Goal: Task Accomplishment & Management: Complete application form

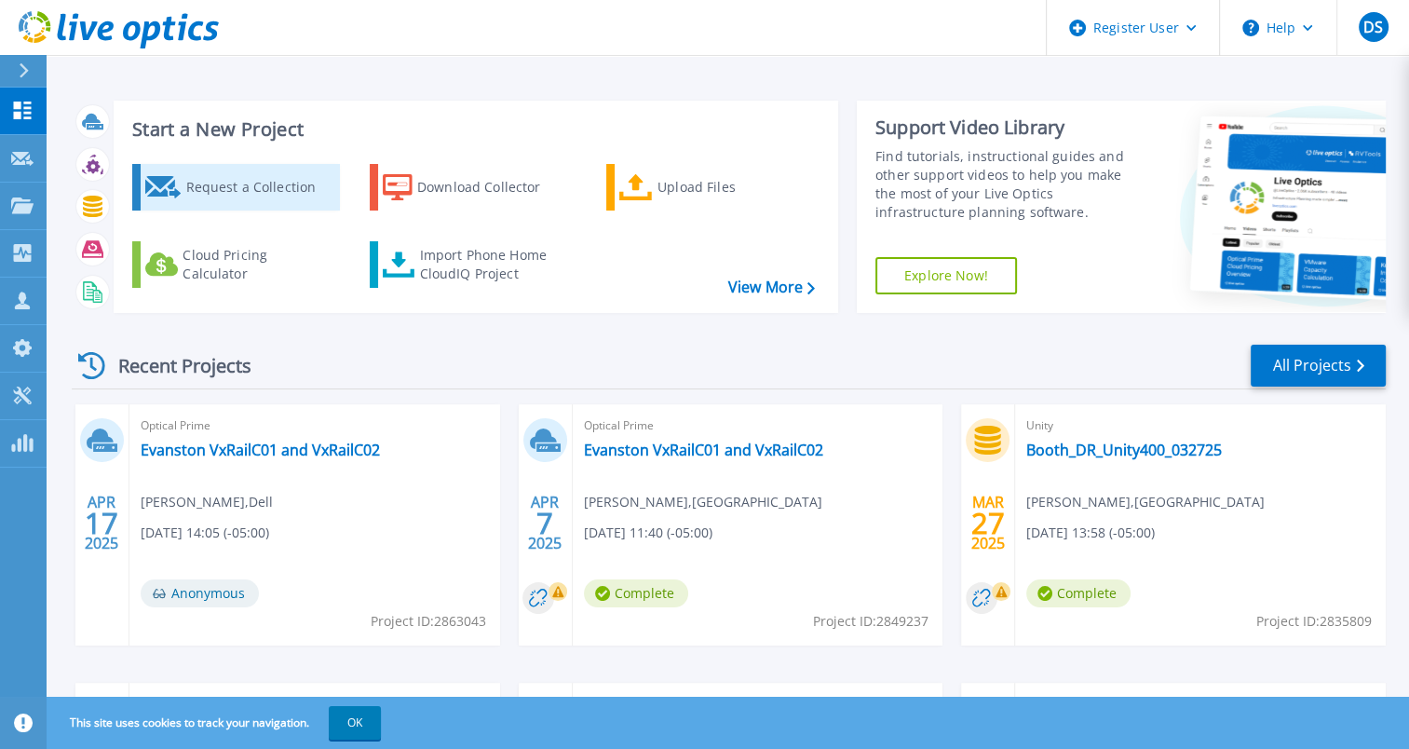
click at [234, 183] on div "Request a Collection" at bounding box center [259, 187] width 149 height 37
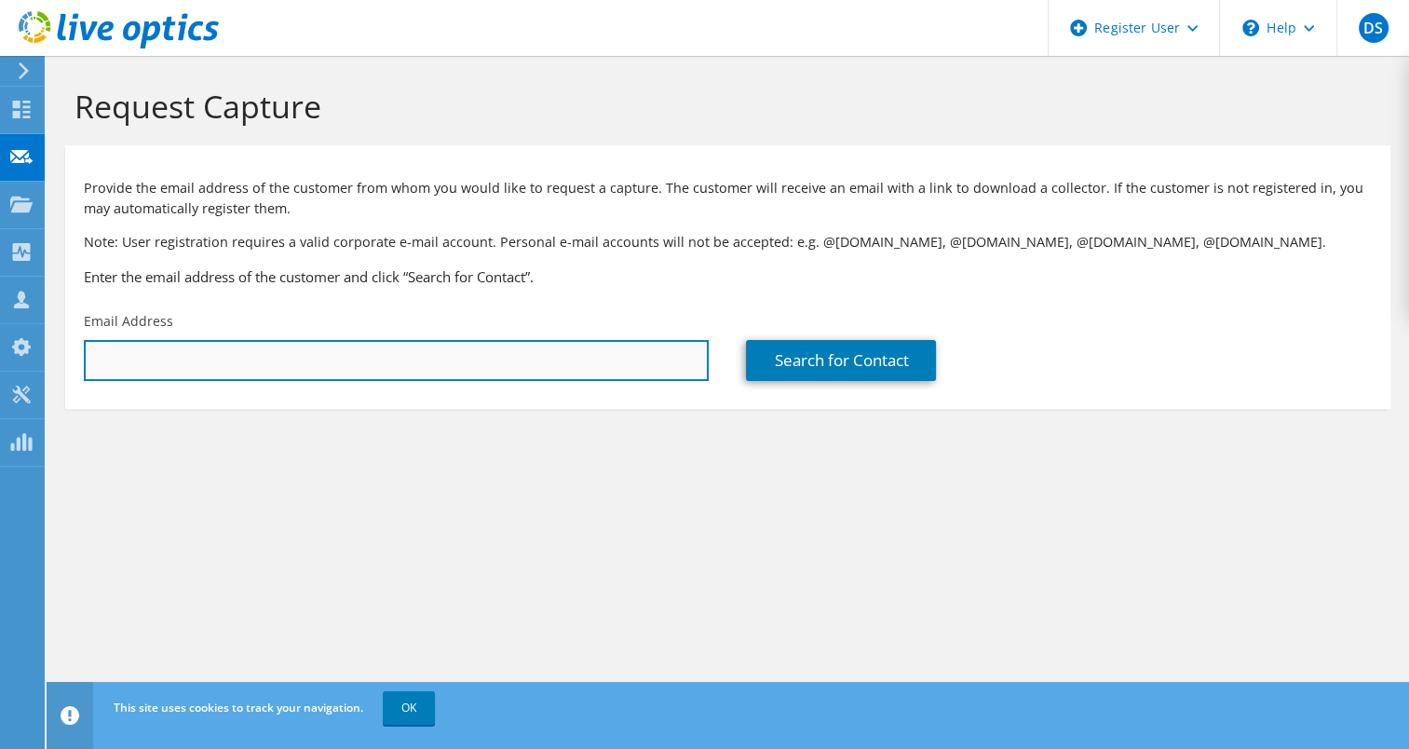
click at [224, 369] on input "text" at bounding box center [396, 360] width 625 height 41
type input "frs@luriechildrens.org"
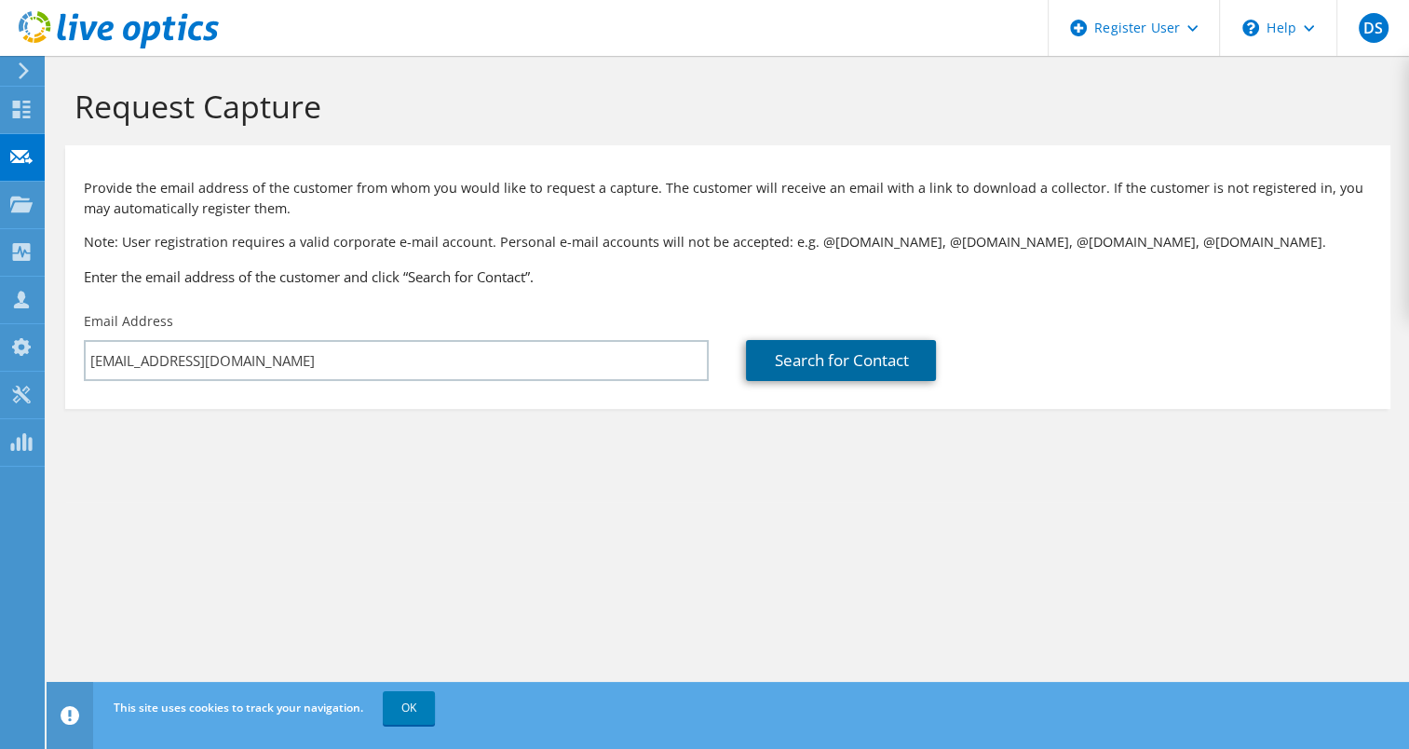
click at [807, 358] on link "Search for Contact" at bounding box center [841, 360] width 190 height 41
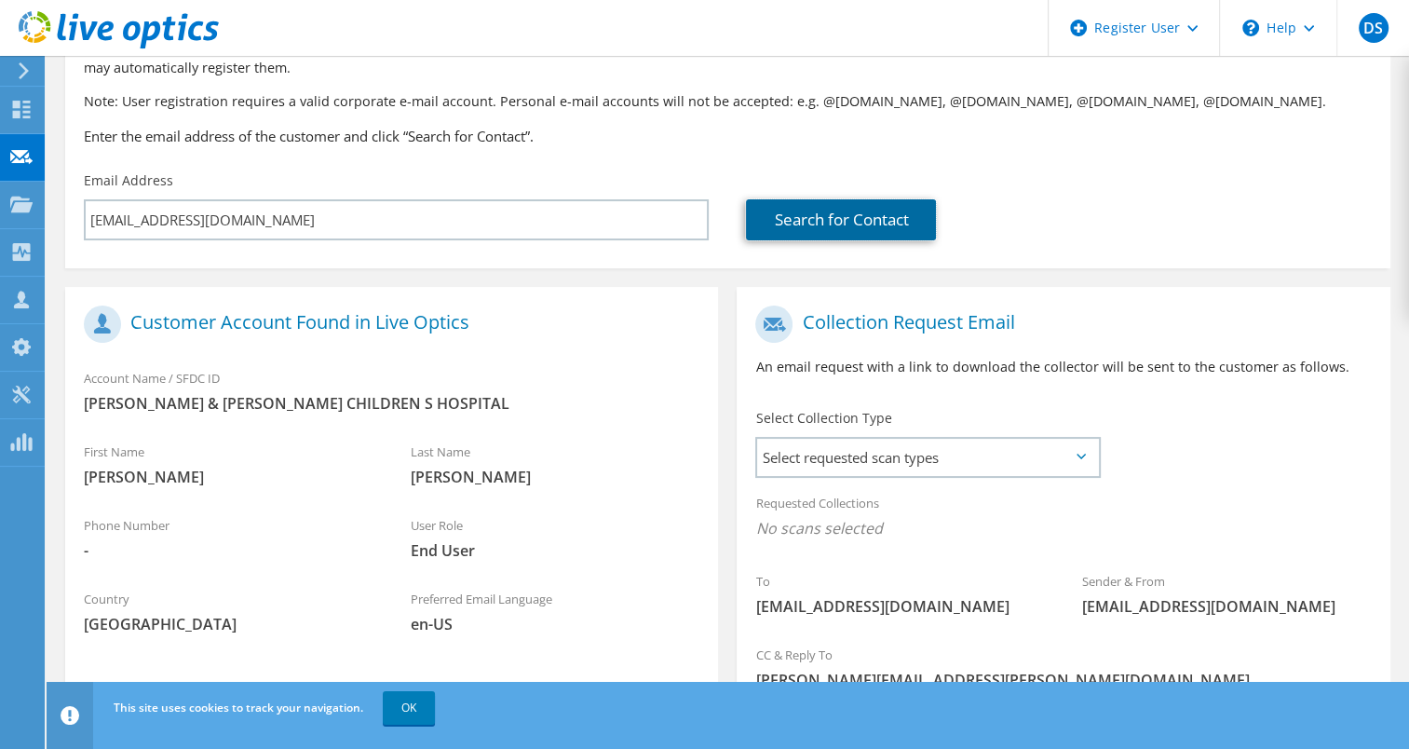
scroll to position [144, 0]
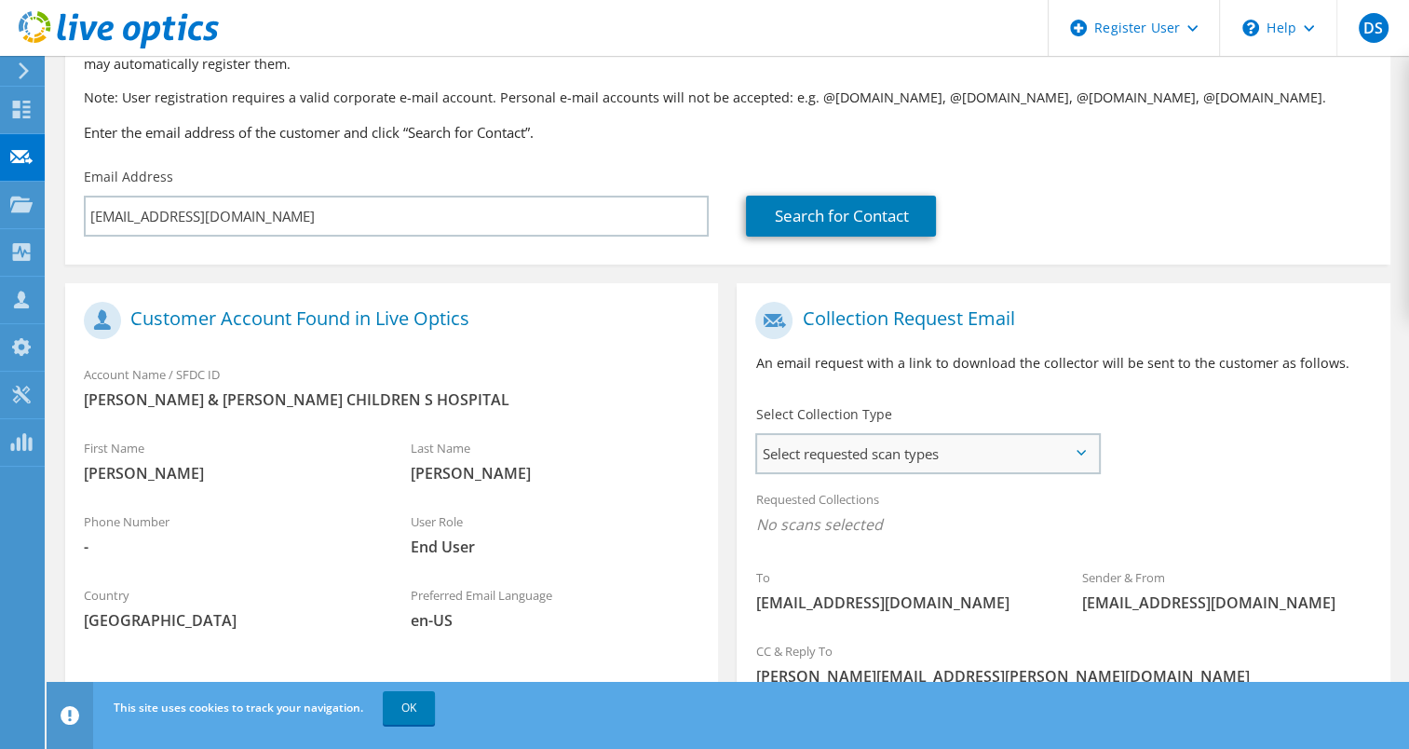
click at [1075, 451] on span "Select requested scan types" at bounding box center [927, 453] width 340 height 37
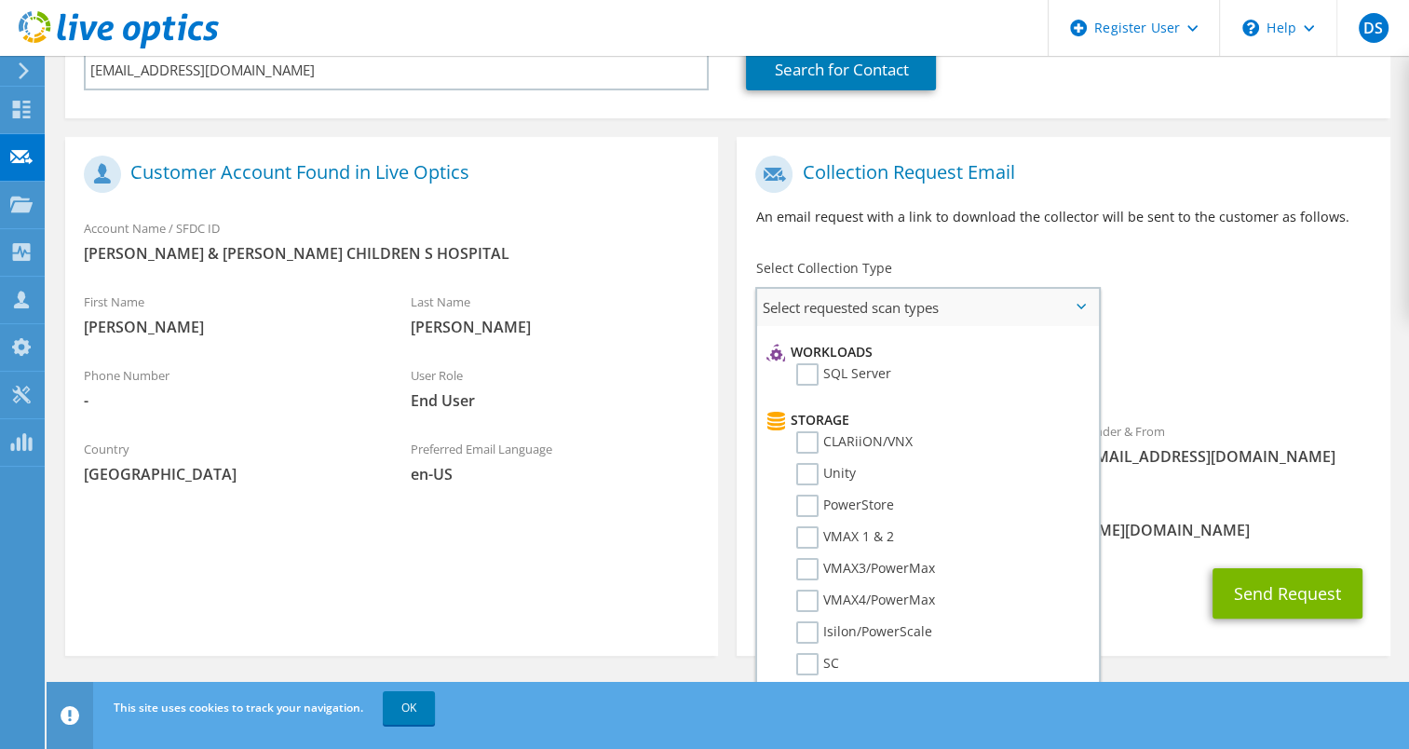
scroll to position [253, 0]
click at [811, 458] on label "Unity" at bounding box center [826, 468] width 60 height 22
click at [0, 0] on input "Unity" at bounding box center [0, 0] width 0 height 0
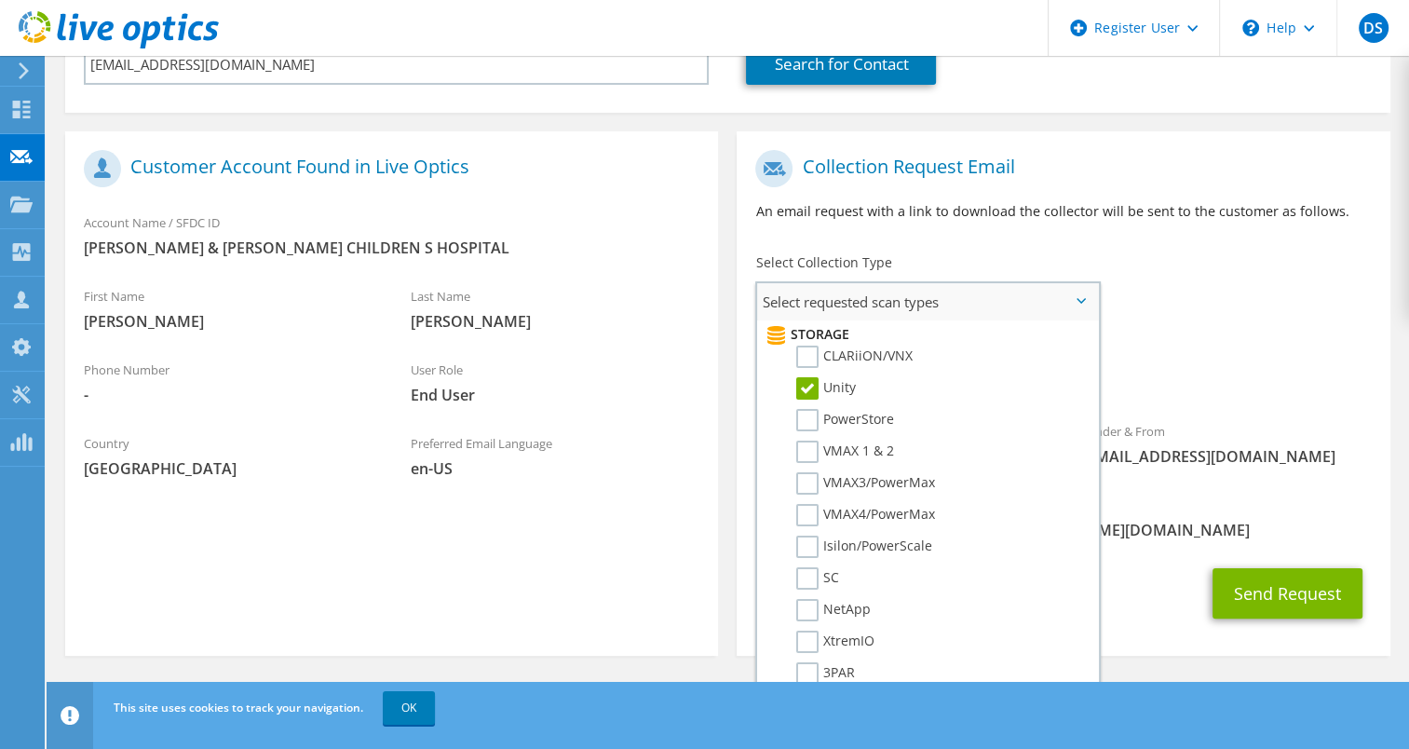
scroll to position [328, 0]
click at [1259, 600] on button "Send Request" at bounding box center [1288, 593] width 150 height 50
